Goal: Information Seeking & Learning: Learn about a topic

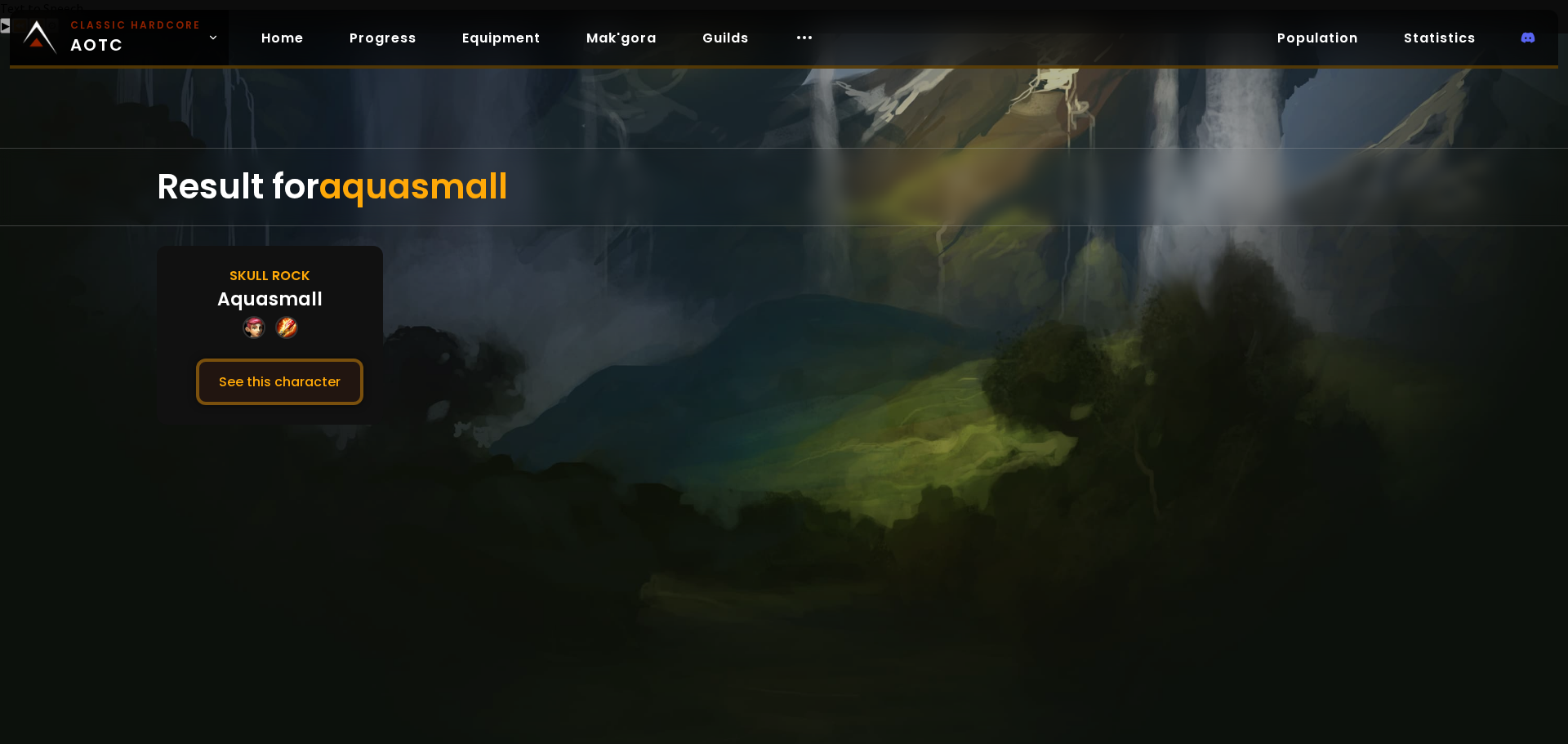
click at [295, 358] on button "See this character" at bounding box center [280, 382] width 167 height 47
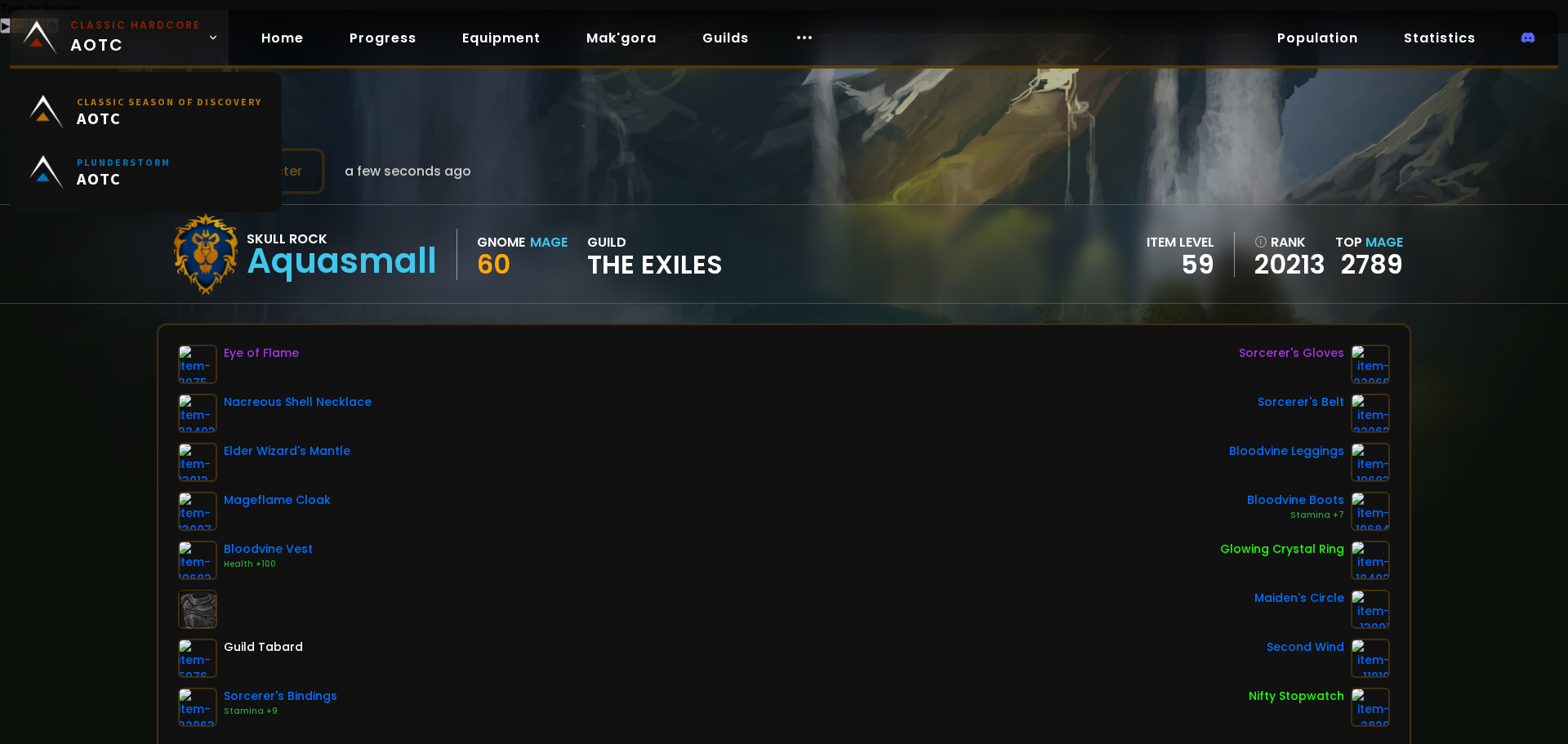
click at [130, 39] on span "Classic Hardcore AOTC" at bounding box center [135, 37] width 130 height 39
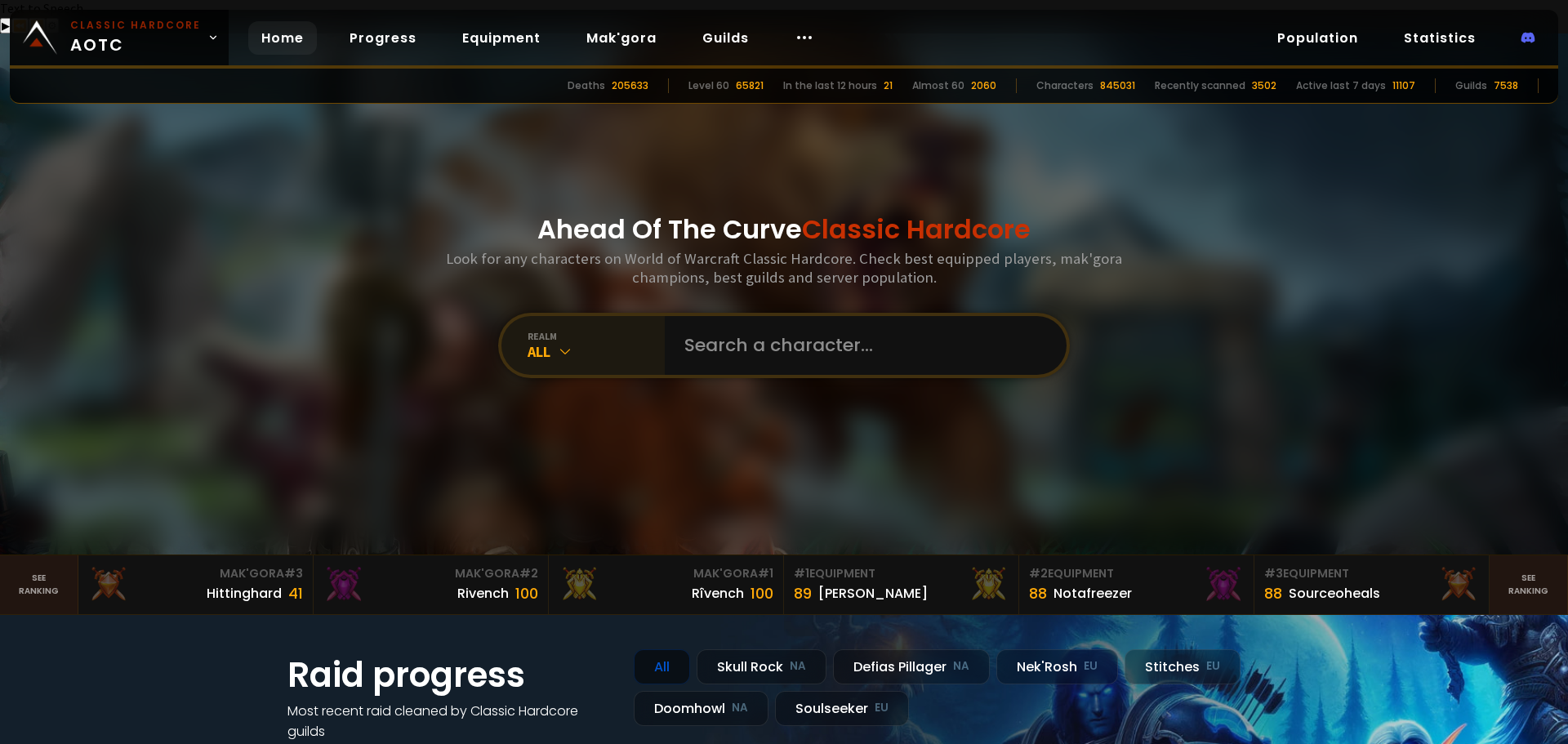
click at [568, 342] on div "All" at bounding box center [596, 351] width 137 height 18
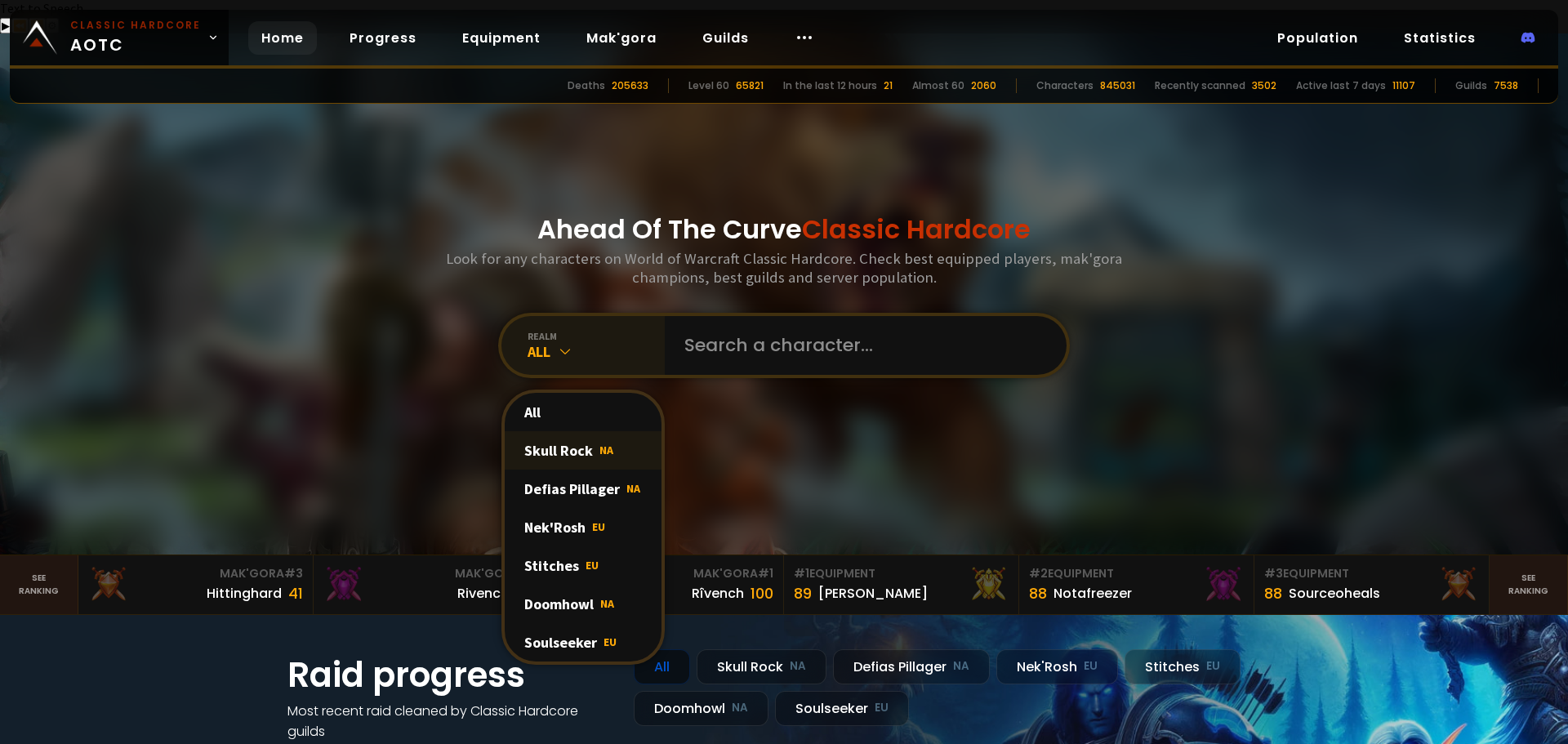
click at [573, 431] on div "Skull Rock NA" at bounding box center [582, 451] width 156 height 39
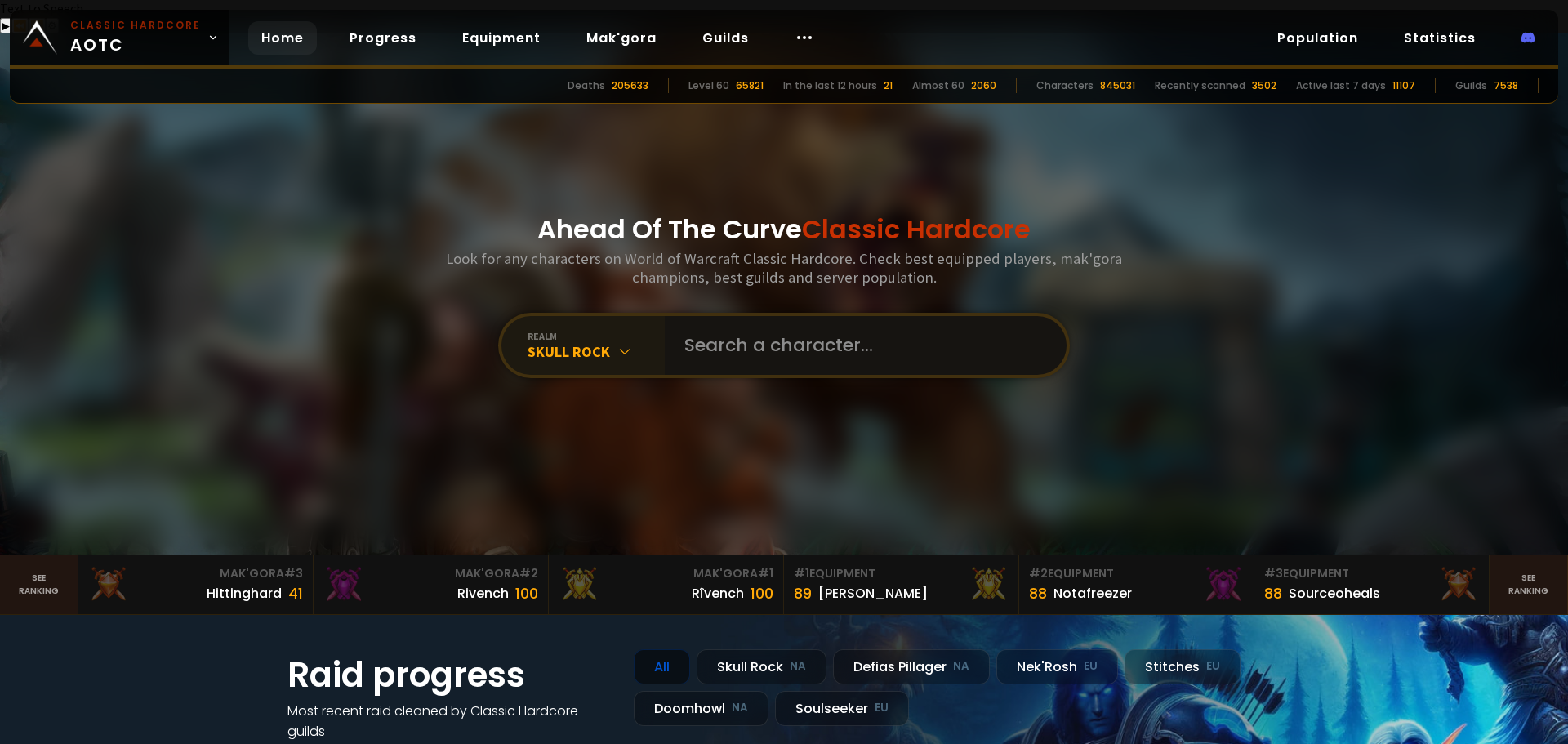
click at [829, 316] on input "text" at bounding box center [860, 345] width 372 height 59
type input "allnattys"
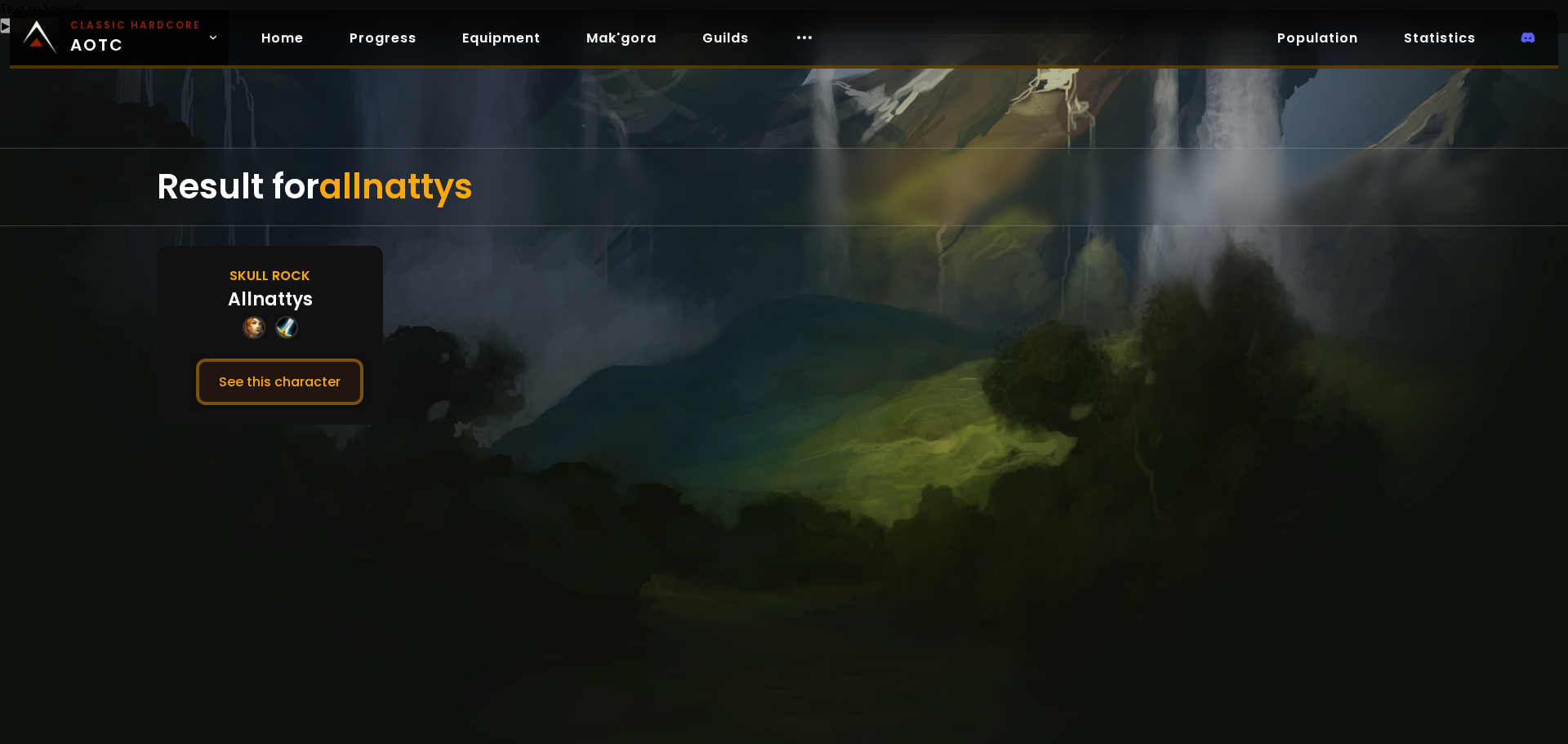
click at [296, 358] on button "See this character" at bounding box center [280, 382] width 167 height 47
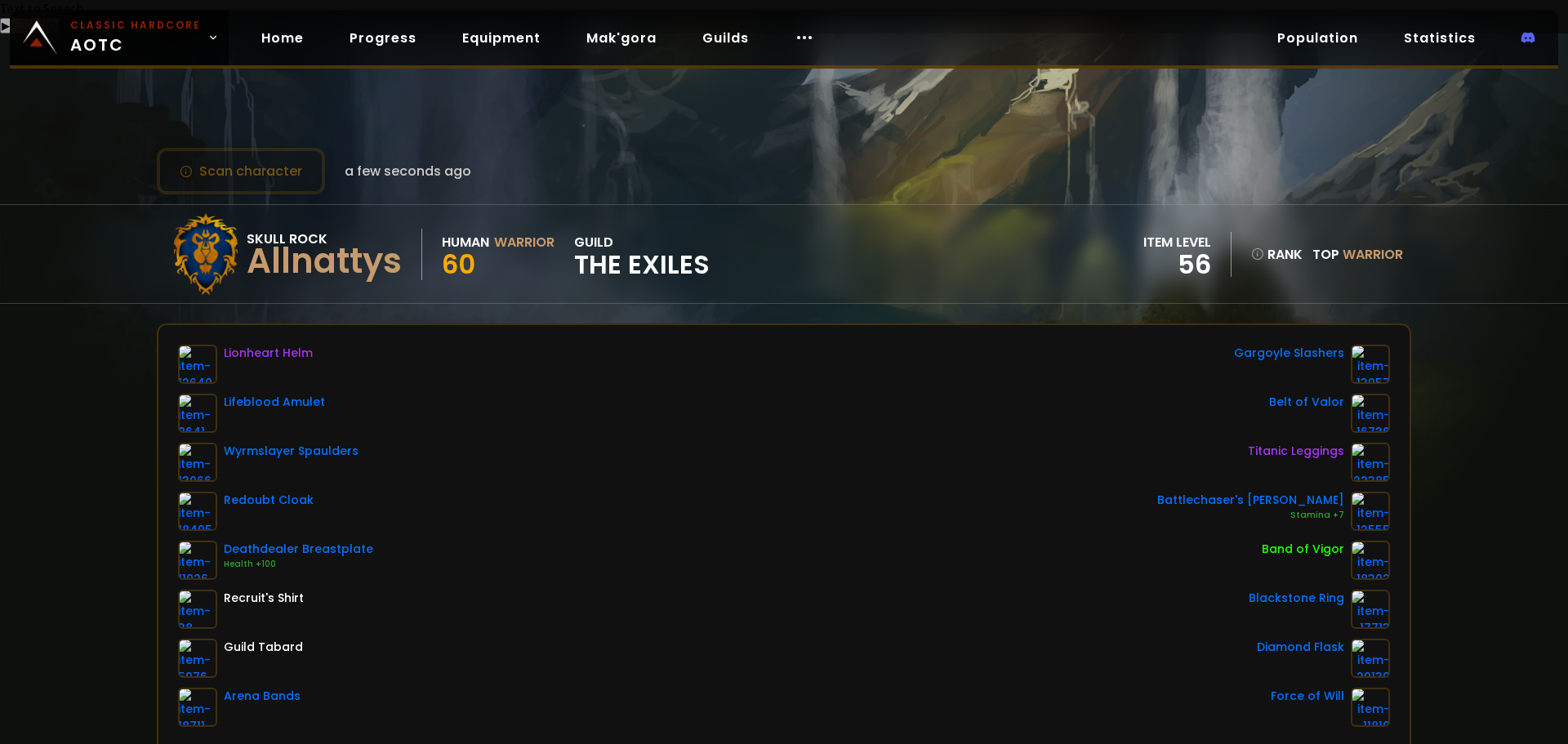
scroll to position [82, 0]
